Goal: Navigation & Orientation: Find specific page/section

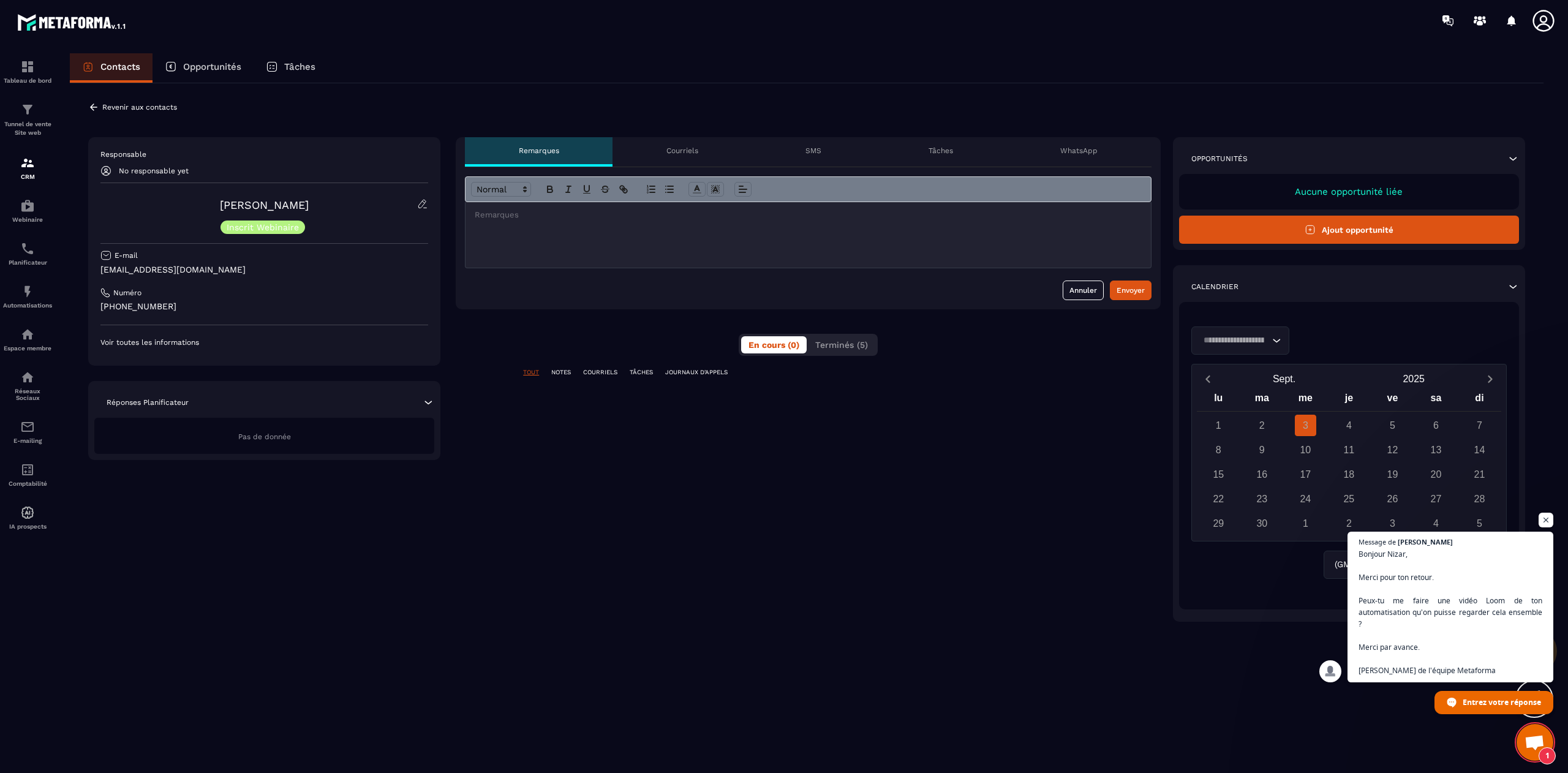
scroll to position [9413, 0]
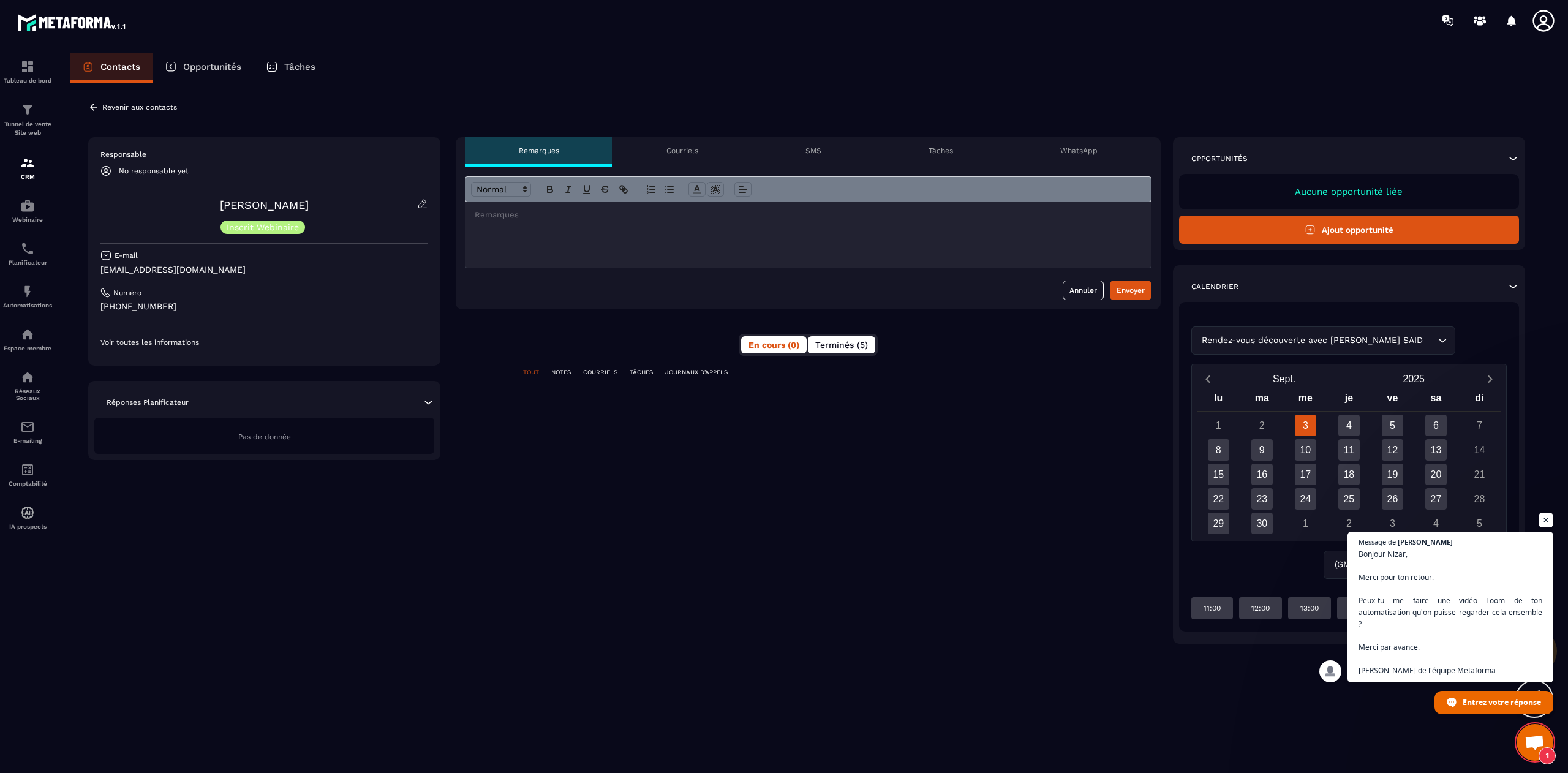
click at [856, 344] on span "Terminés (5)" at bounding box center [841, 345] width 52 height 10
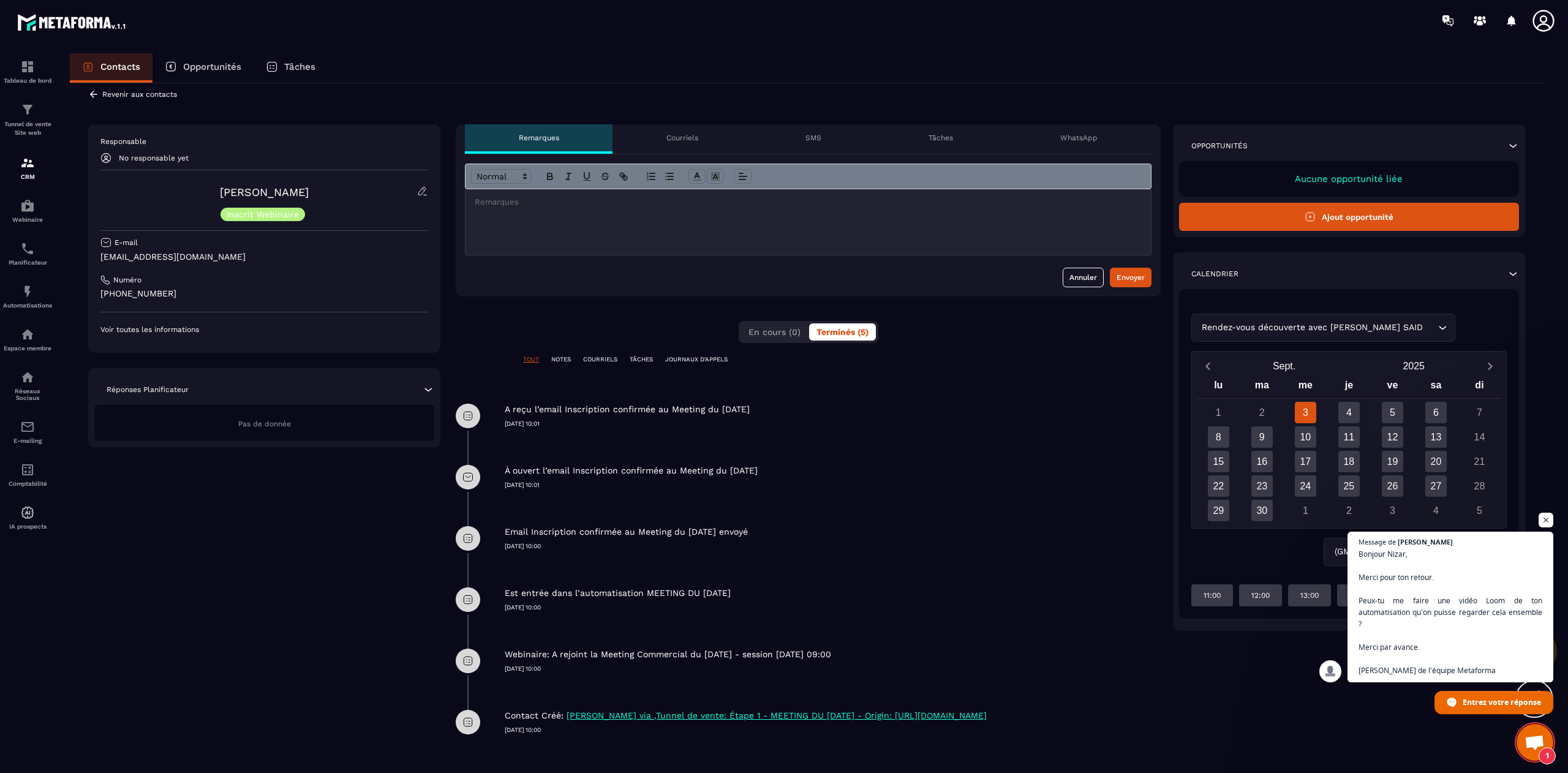
scroll to position [13, 0]
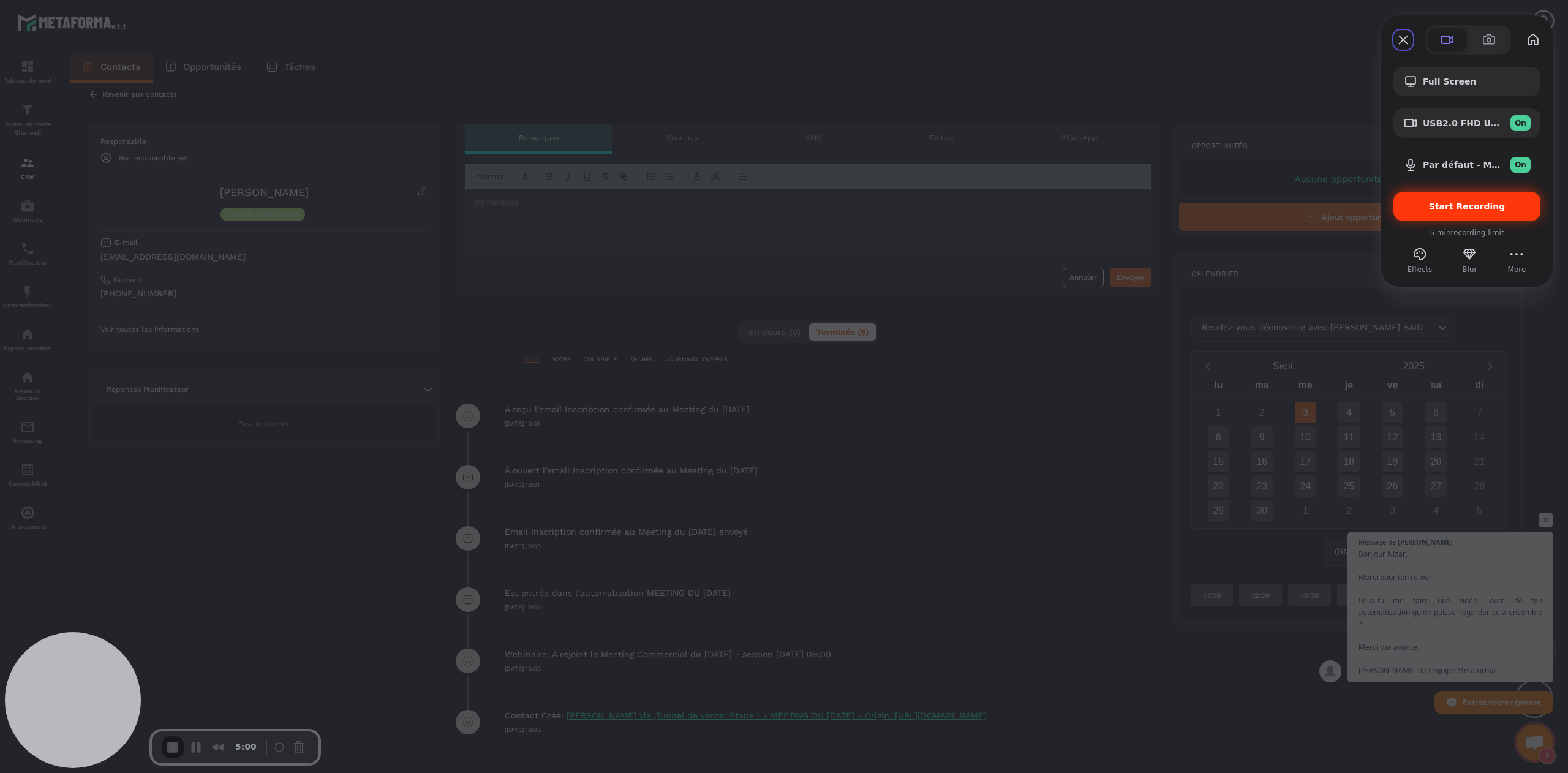
click at [1467, 205] on span "Start Recording" at bounding box center [1467, 206] width 77 height 10
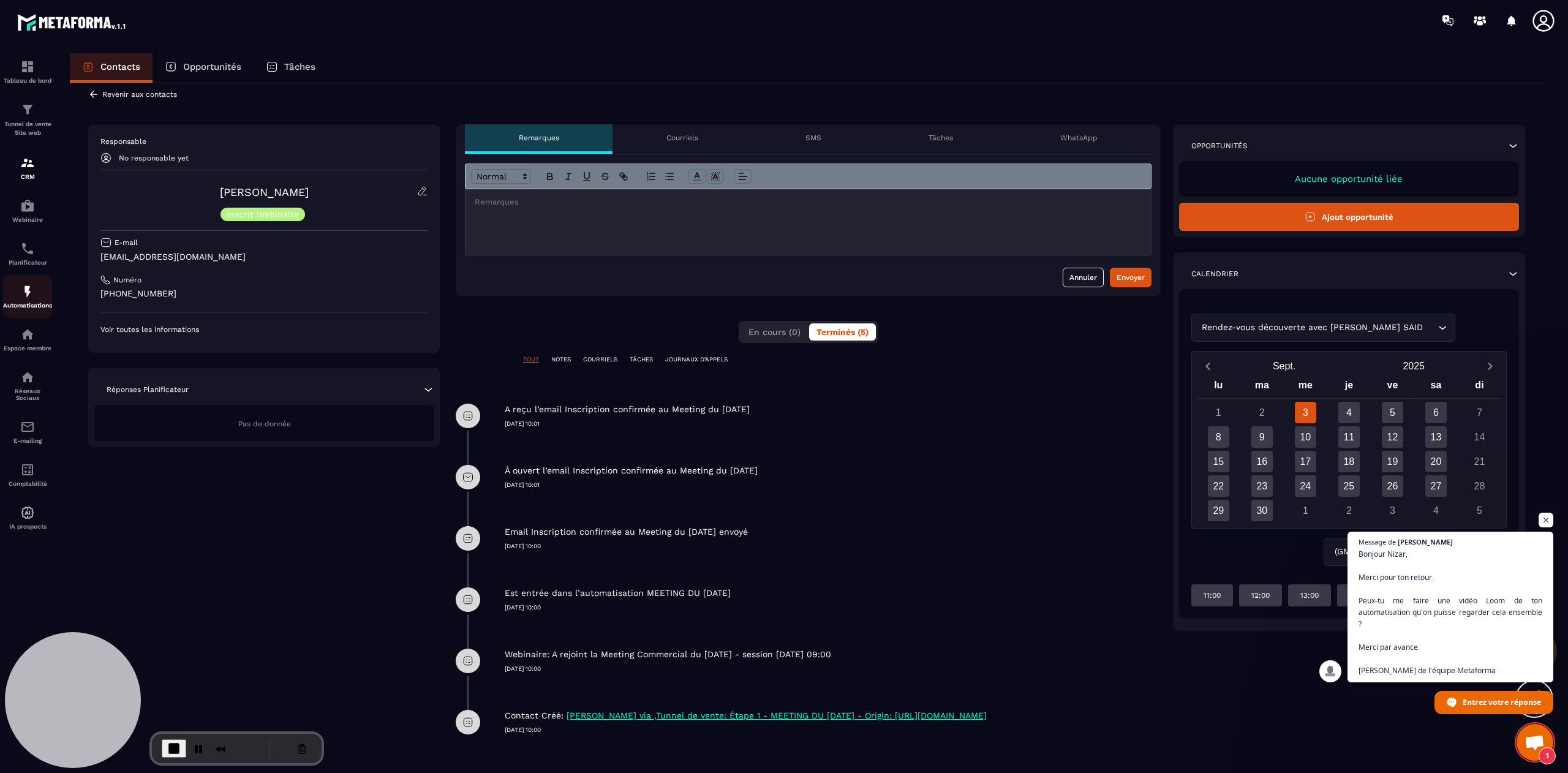
click at [25, 305] on p "Automatisations" at bounding box center [28, 305] width 49 height 7
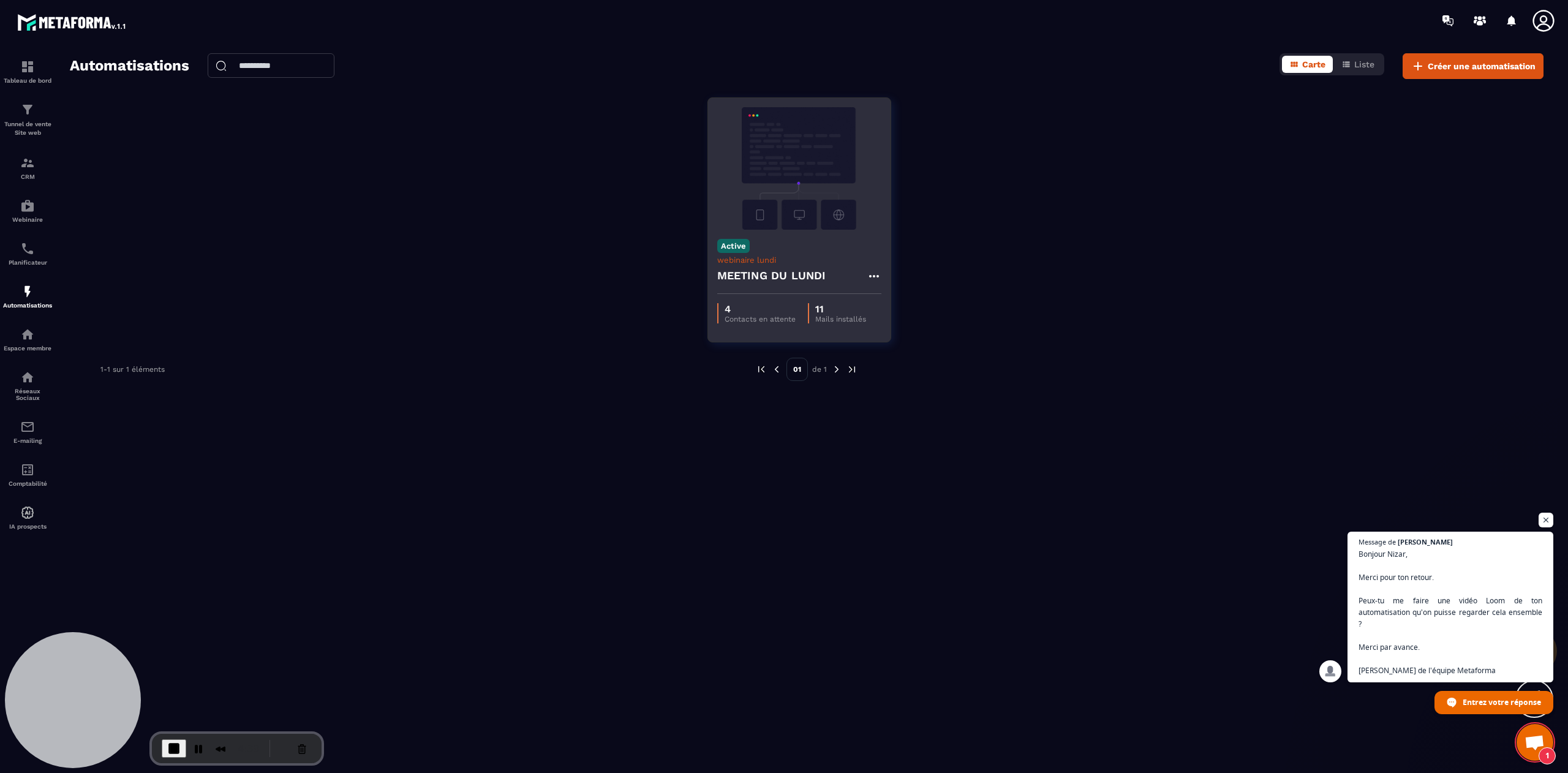
click at [827, 230] on img at bounding box center [799, 168] width 164 height 123
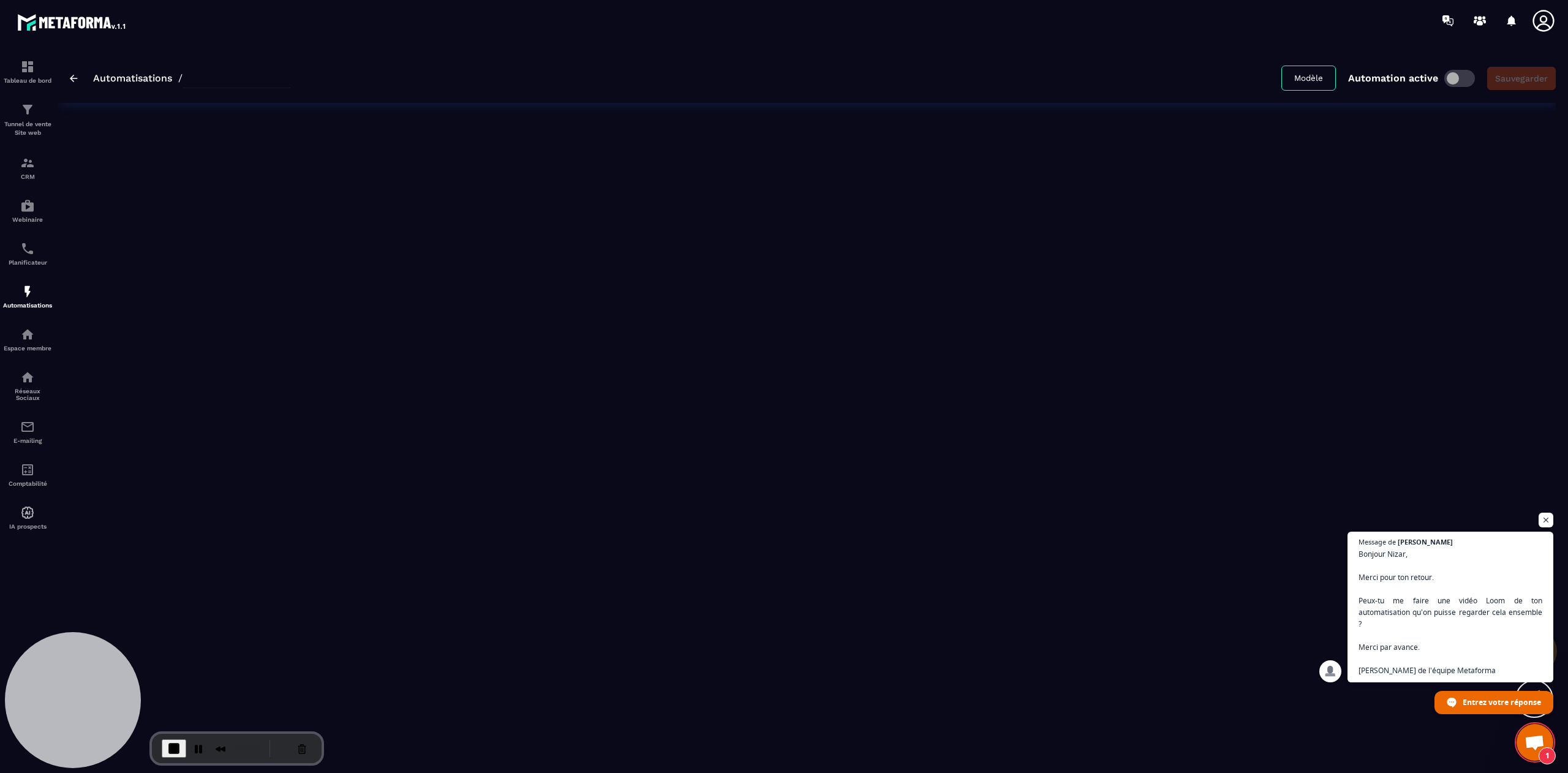
type input "**********"
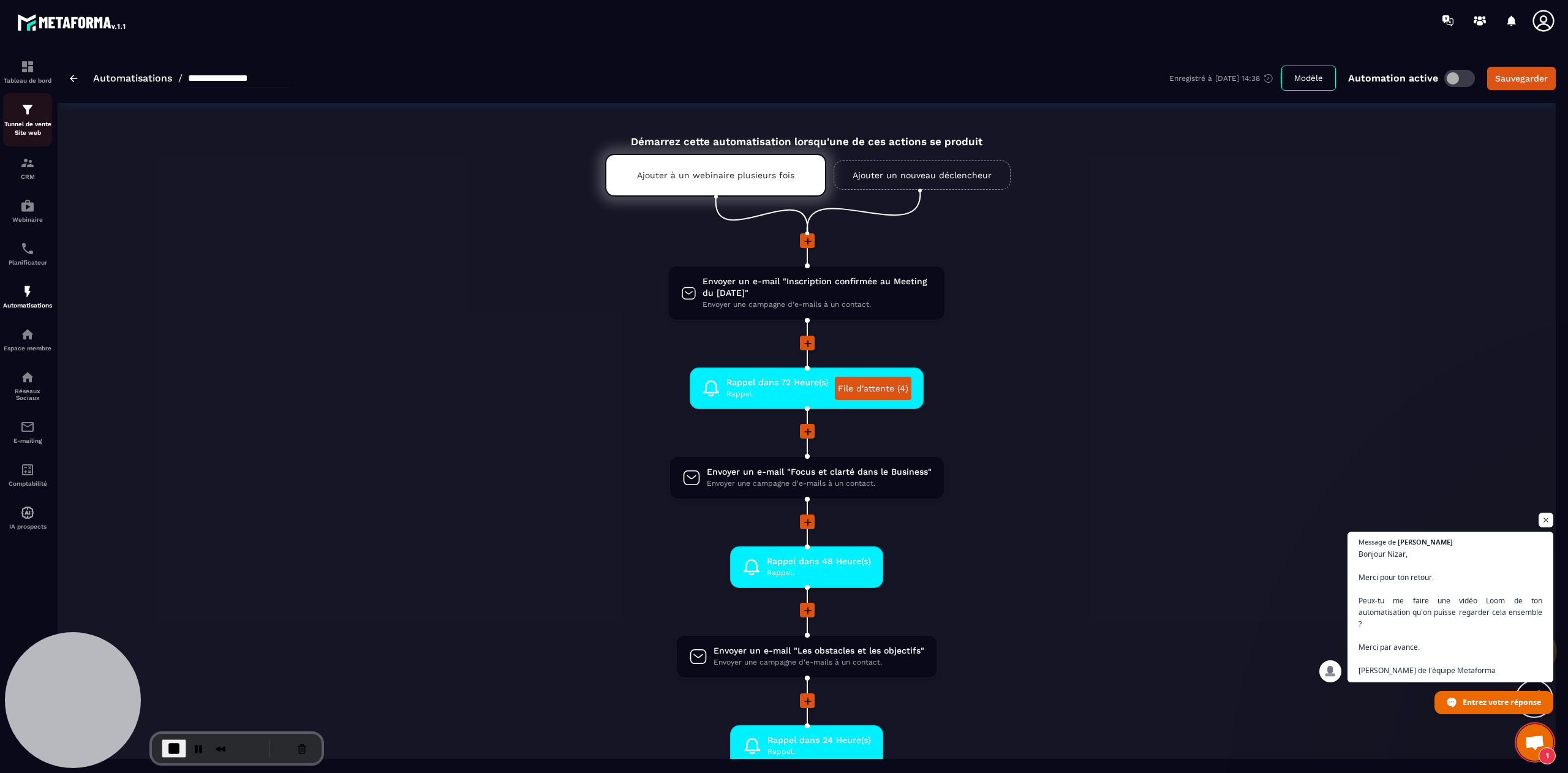
click at [23, 120] on p "Tunnel de vente Site web" at bounding box center [28, 129] width 49 height 17
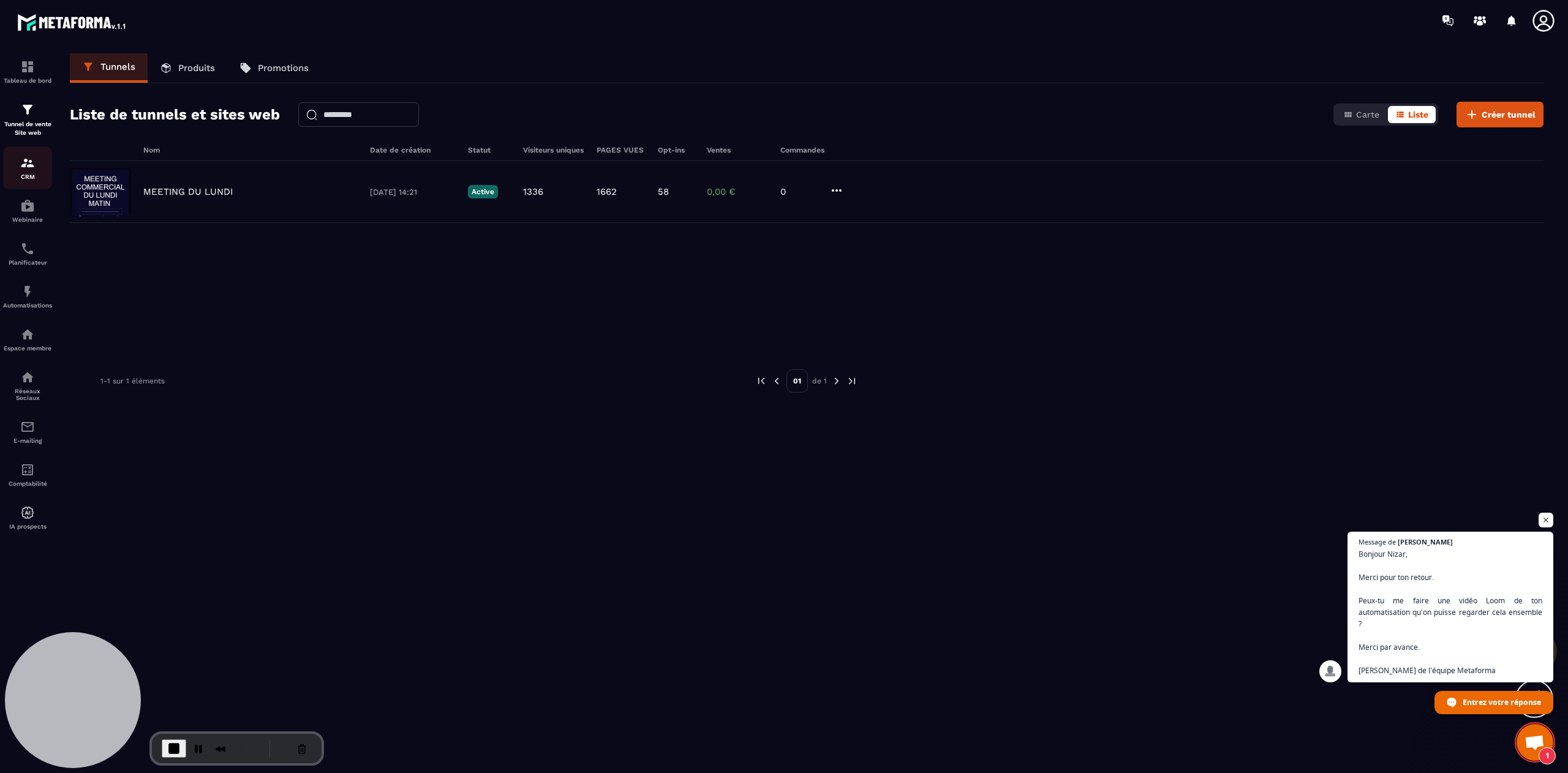
click at [18, 163] on div "CRM" at bounding box center [28, 167] width 49 height 25
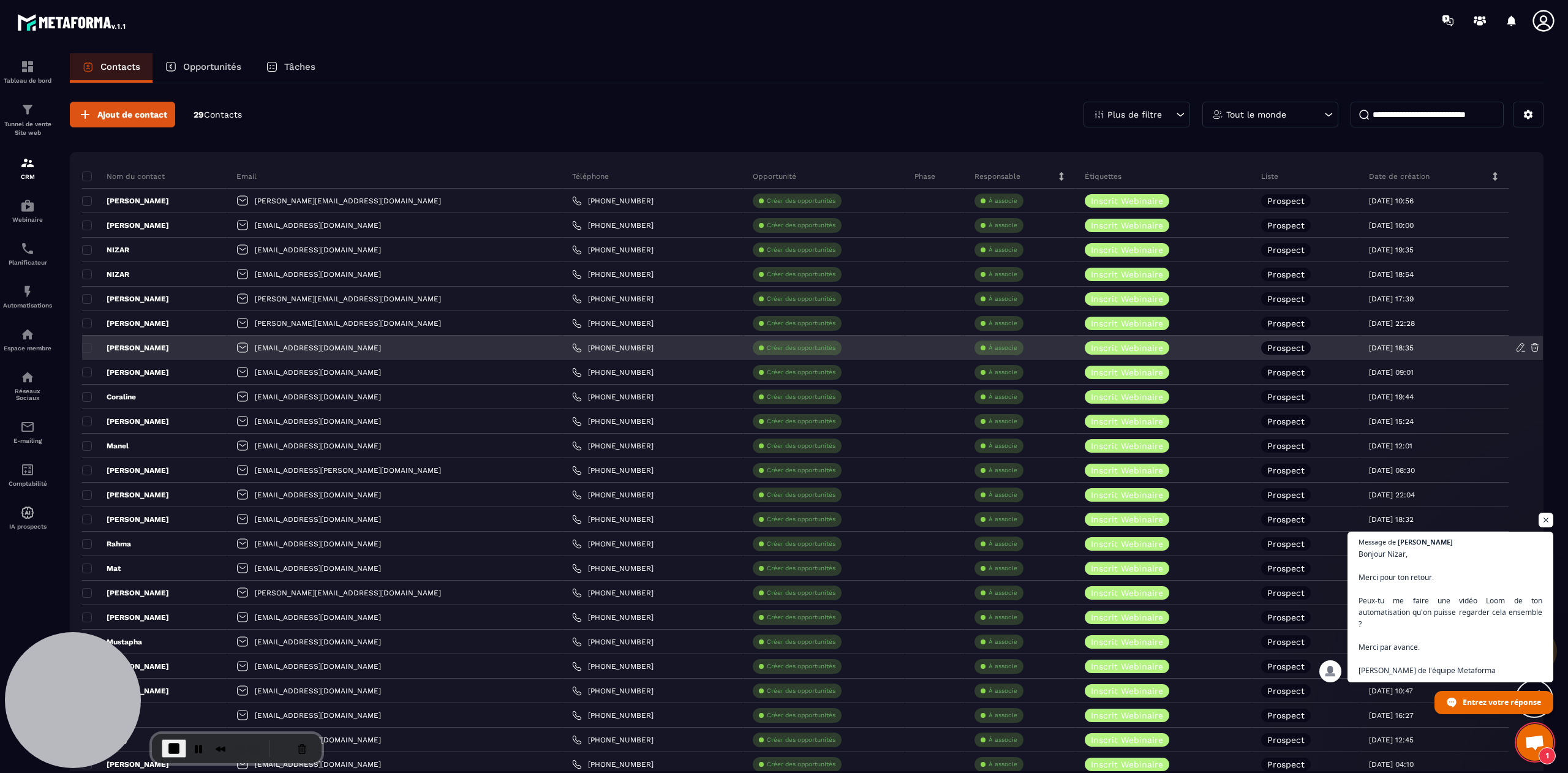
click at [128, 352] on p "[PERSON_NAME]" at bounding box center [126, 348] width 87 height 10
